Goal: Transaction & Acquisition: Purchase product/service

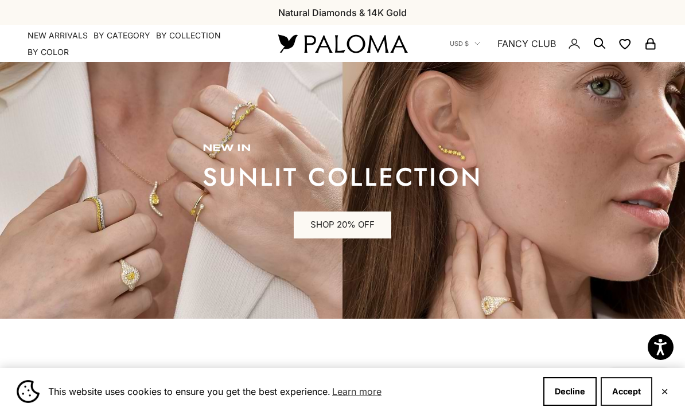
click at [617, 390] on button "Accept" at bounding box center [627, 391] width 52 height 29
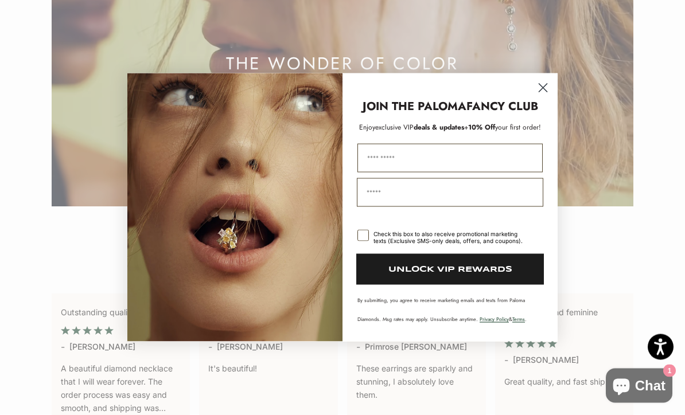
scroll to position [1977, 0]
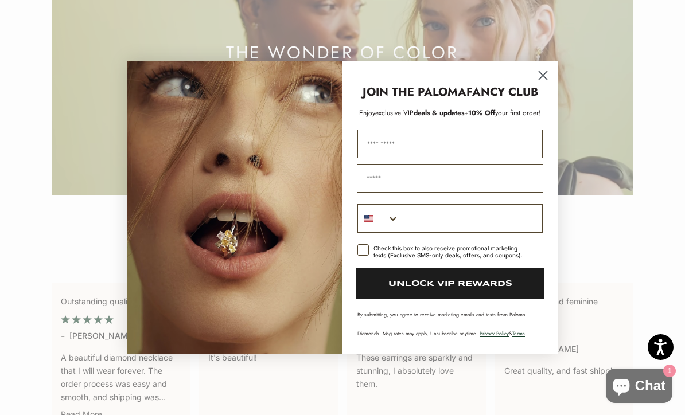
click at [543, 85] on circle "Close dialog" at bounding box center [542, 75] width 19 height 19
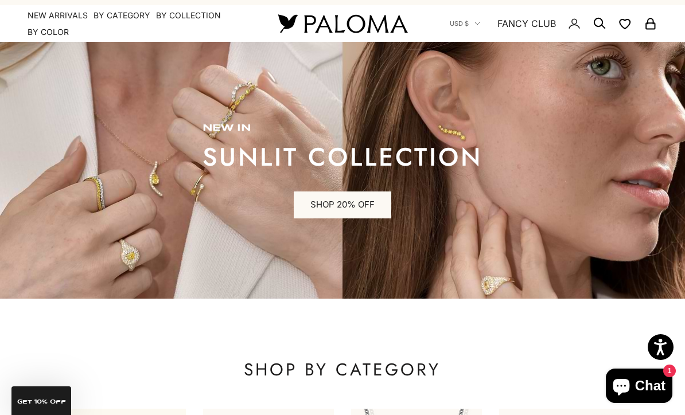
scroll to position [0, 0]
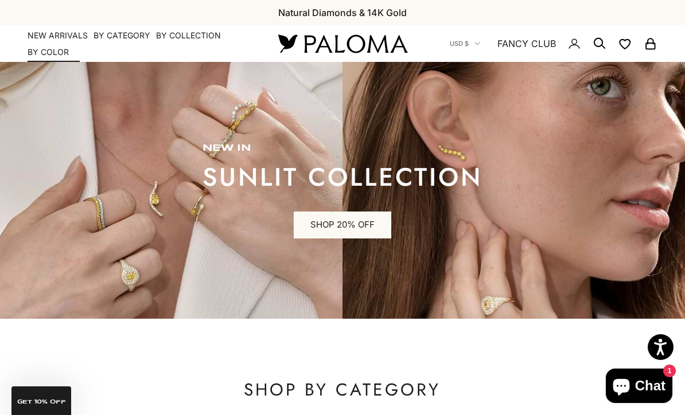
click at [38, 36] on link "NEW ARRIVALS" at bounding box center [58, 35] width 60 height 11
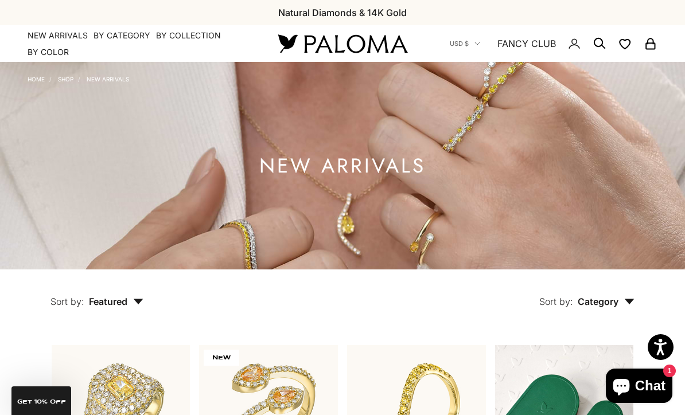
click at [29, 82] on link "Home" at bounding box center [36, 79] width 17 height 7
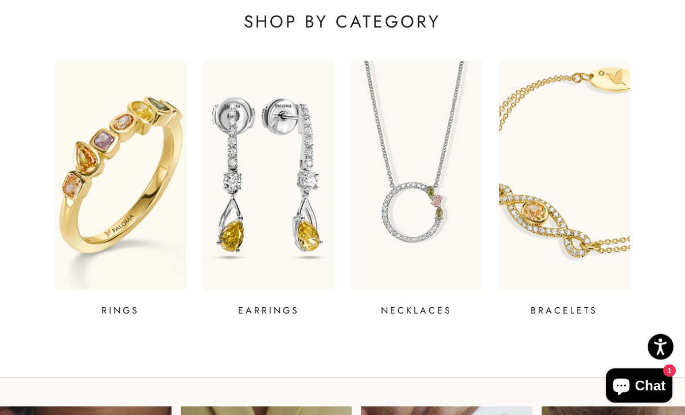
scroll to position [372, 0]
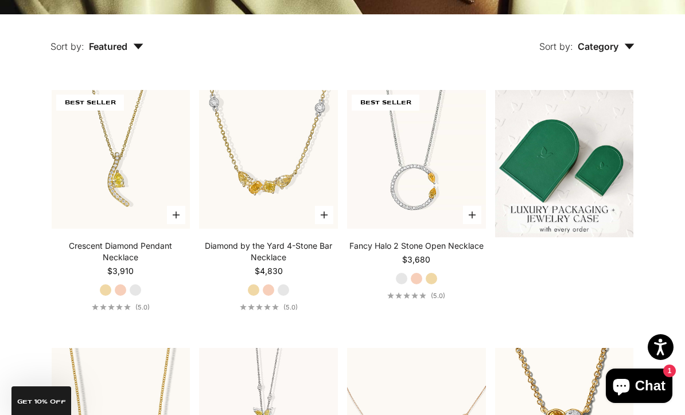
scroll to position [256, 0]
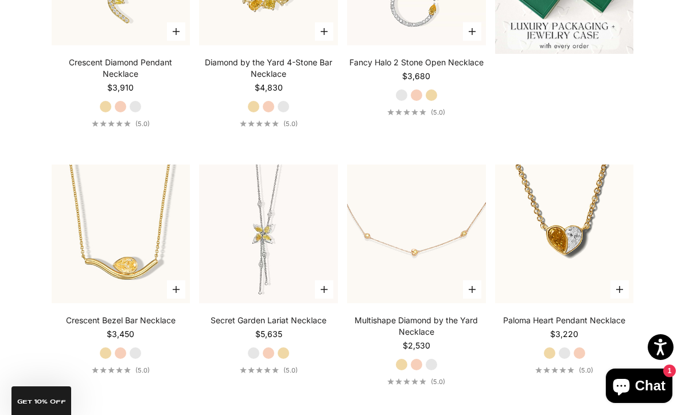
scroll to position [0, 0]
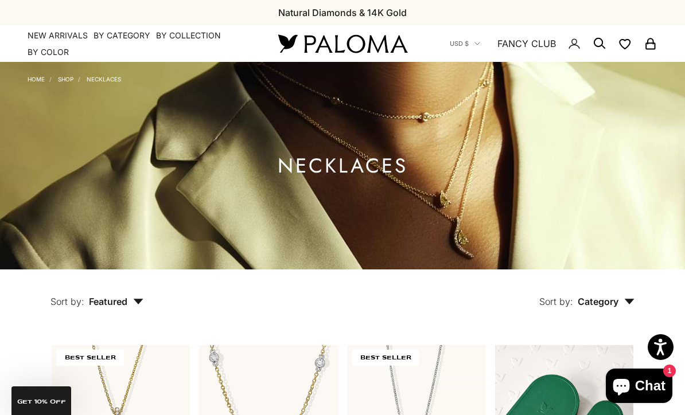
click at [40, 79] on link "Home" at bounding box center [36, 79] width 17 height 7
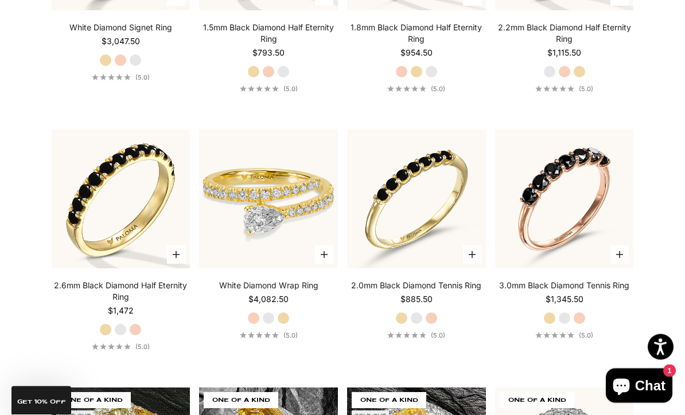
scroll to position [3782, 0]
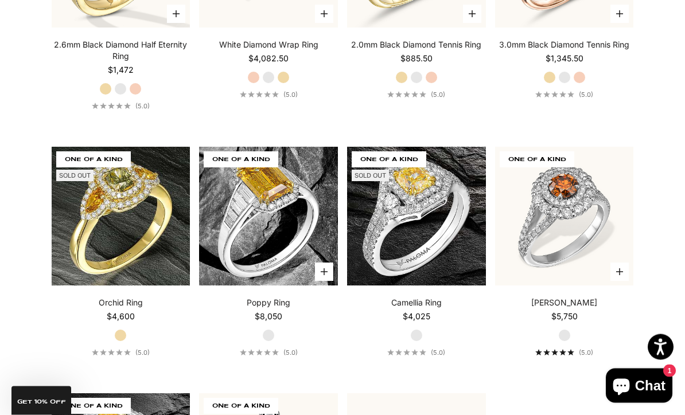
scroll to position [4022, 0]
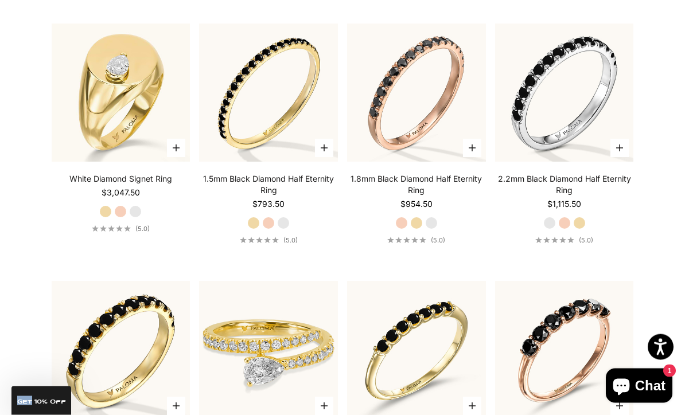
scroll to position [3623, 0]
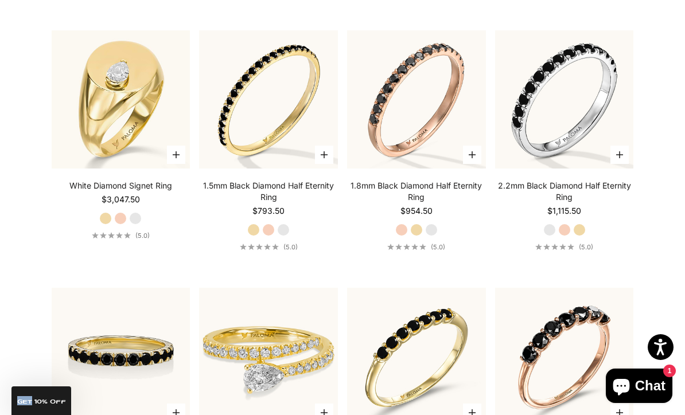
click at [52, 413] on img at bounding box center [121, 357] width 139 height 139
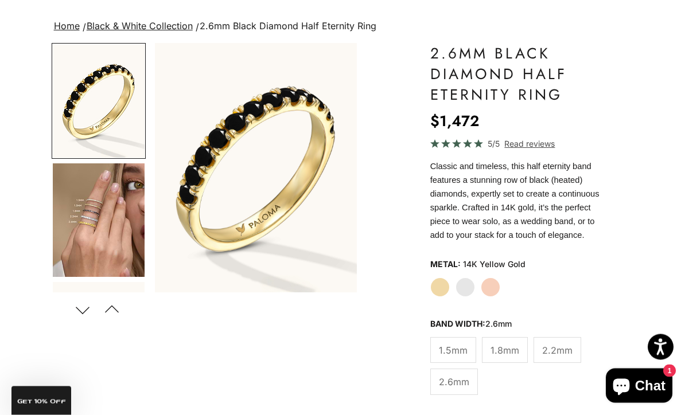
scroll to position [9, 0]
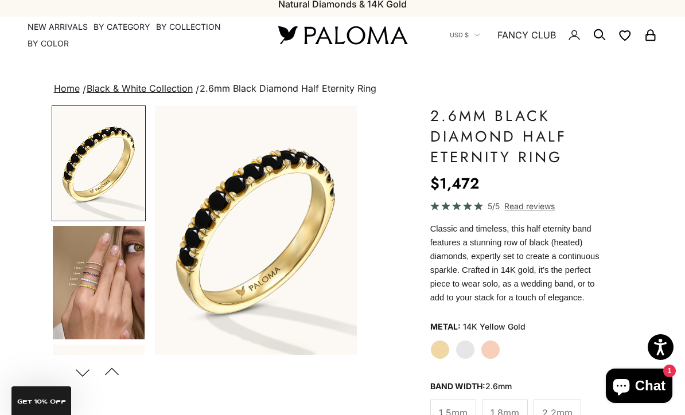
click at [60, 397] on p "GET 10% Off" at bounding box center [41, 400] width 50 height 9
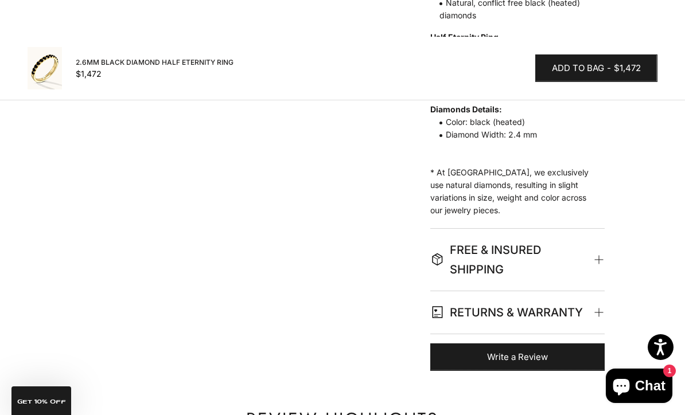
scroll to position [812, 0]
